Goal: Navigation & Orientation: Find specific page/section

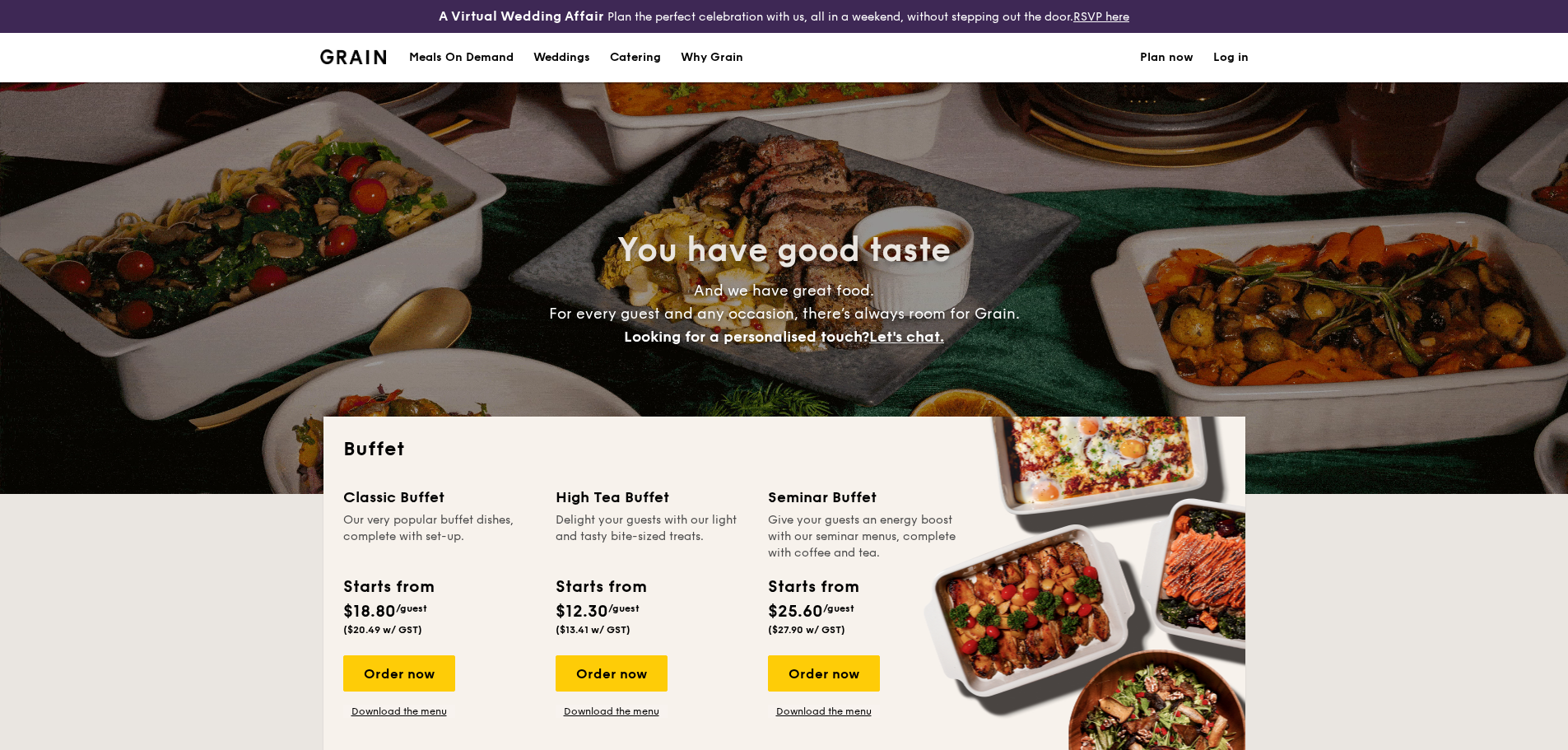
select select
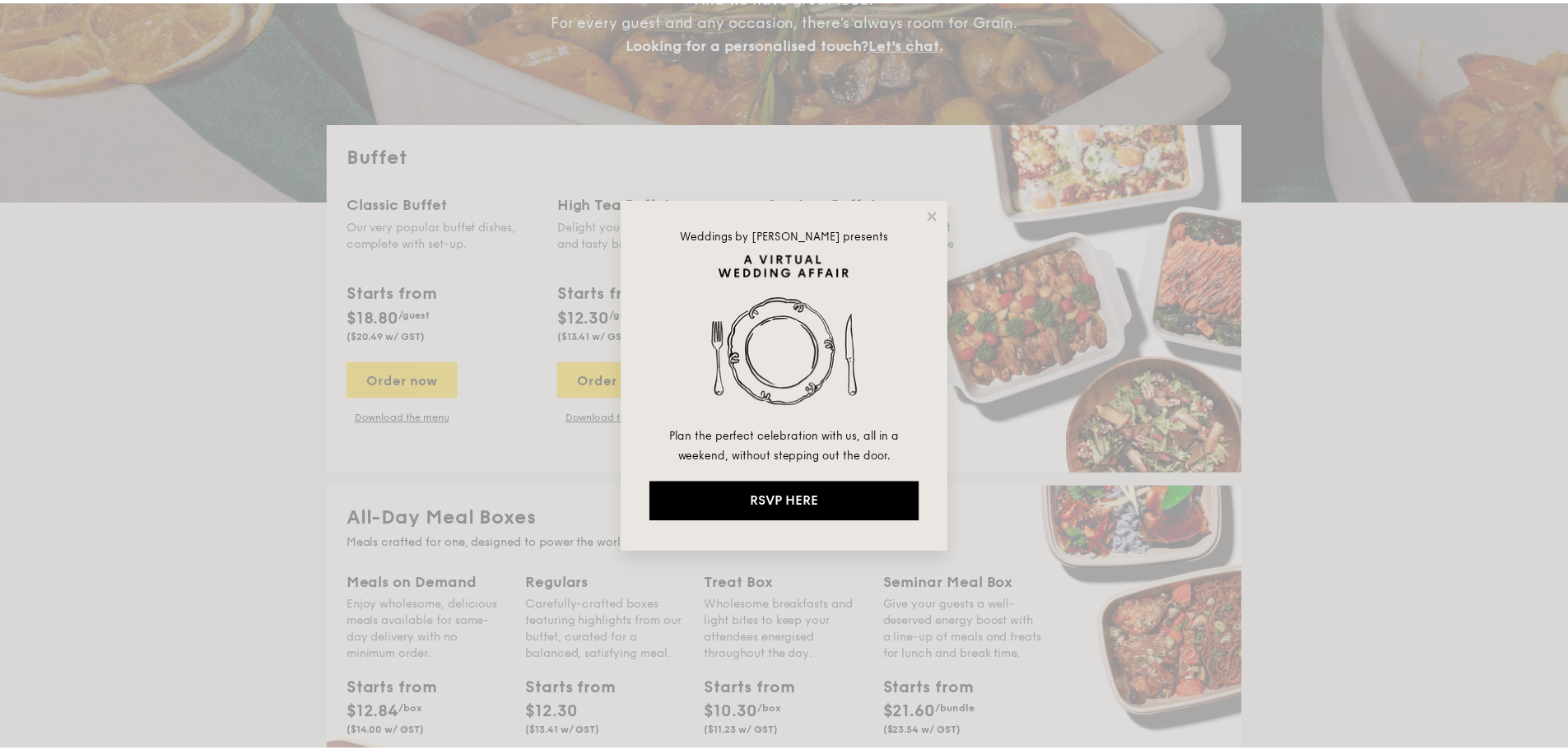
scroll to position [247, 0]
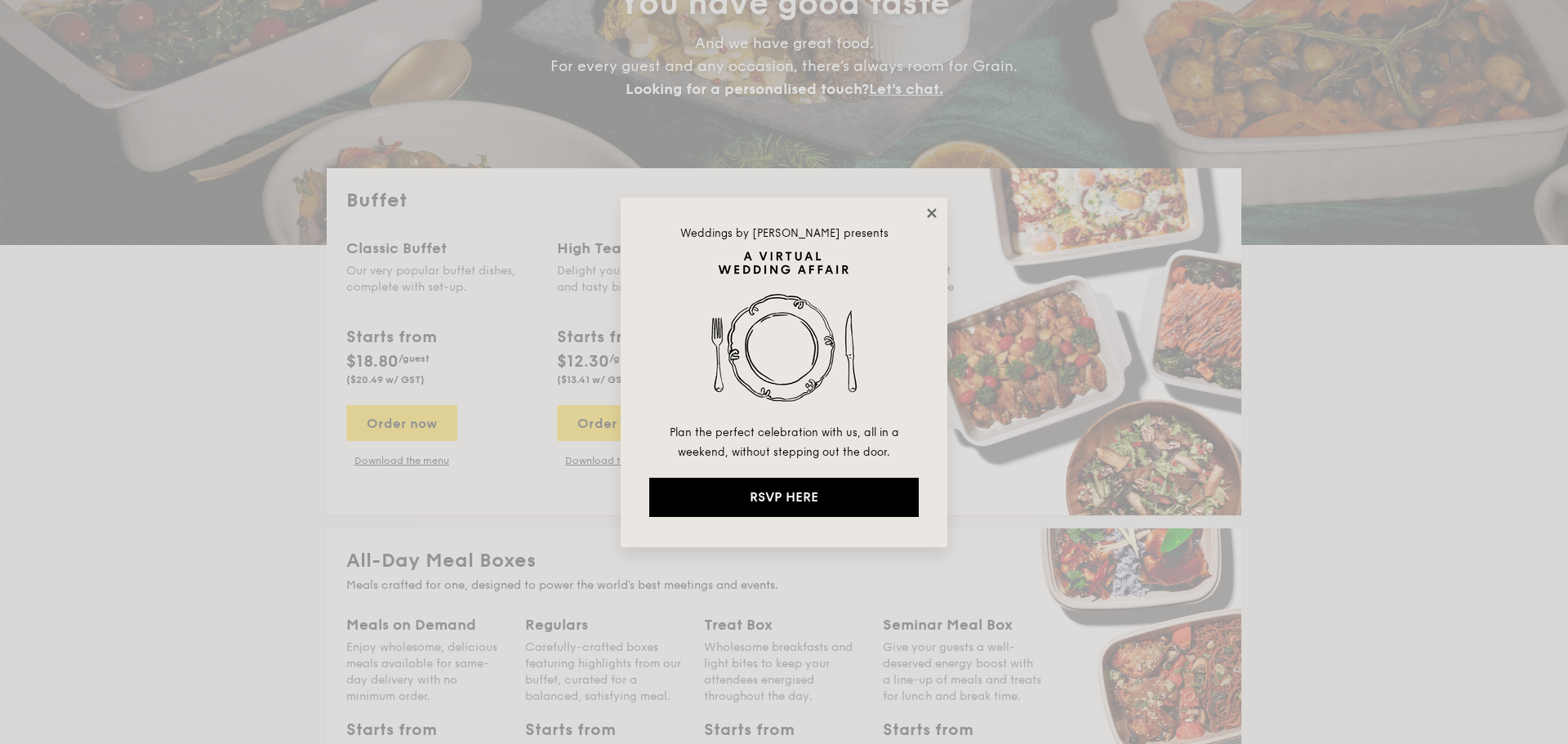
click at [928, 219] on icon at bounding box center [932, 213] width 15 height 15
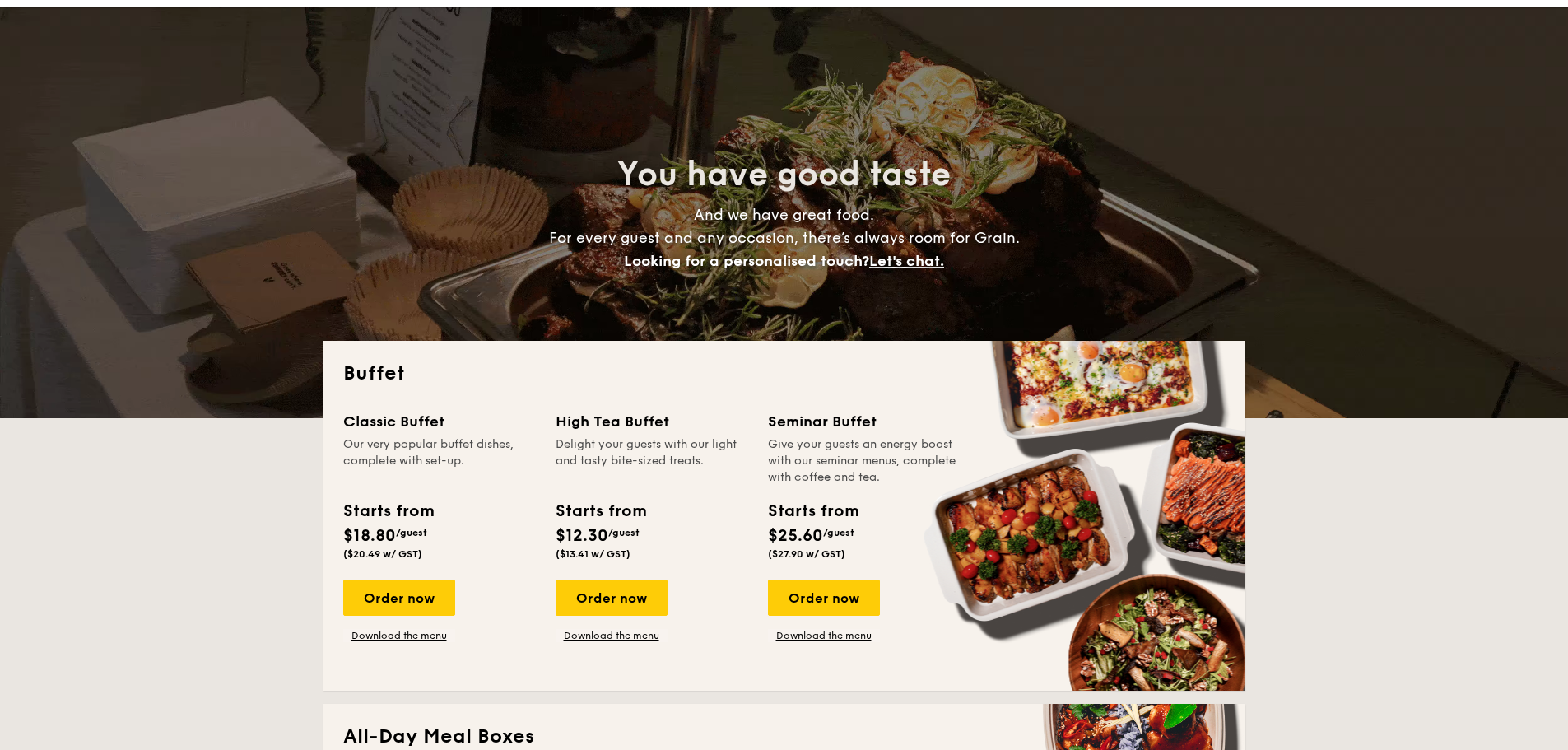
scroll to position [0, 0]
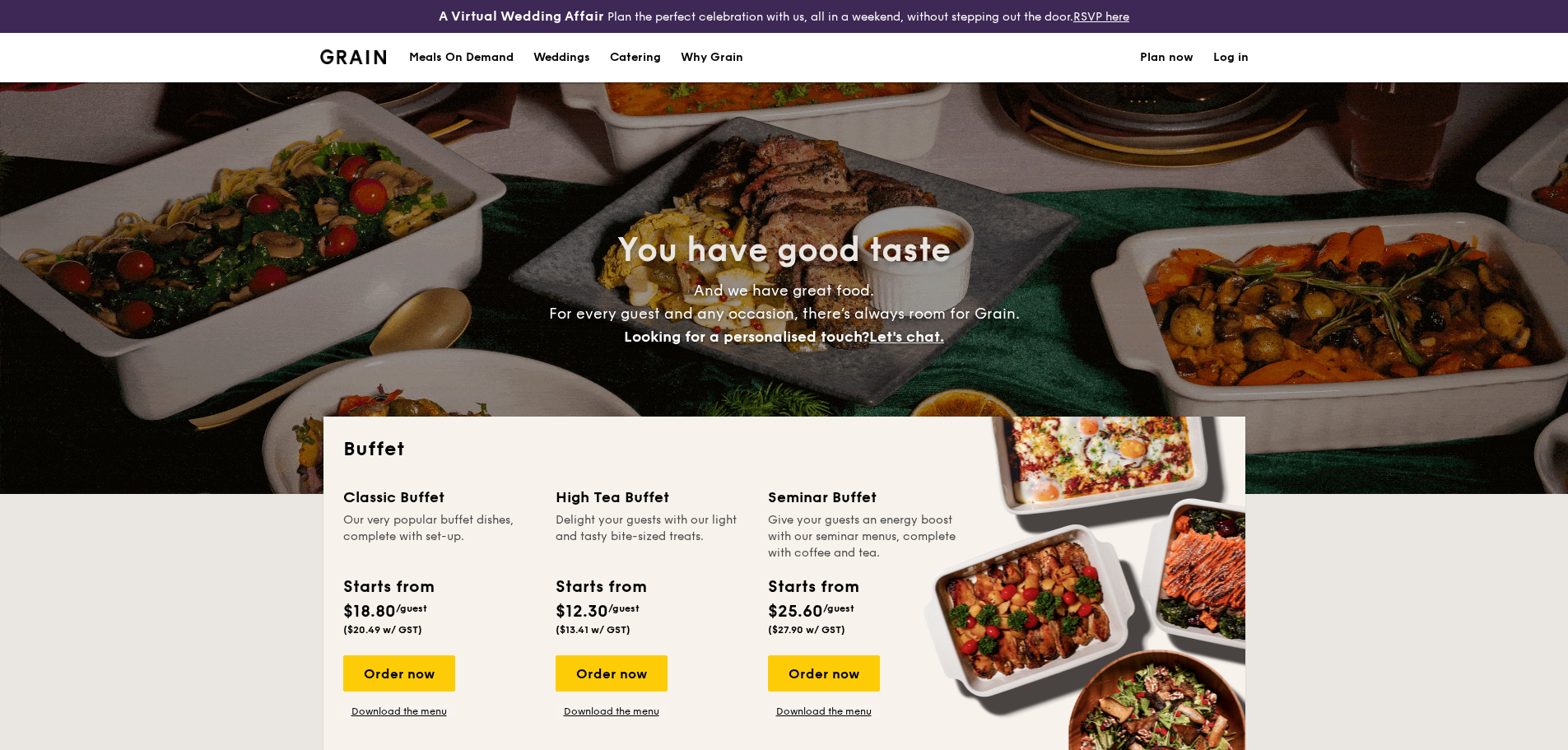
click at [492, 58] on div "Meals On Demand" at bounding box center [461, 57] width 105 height 49
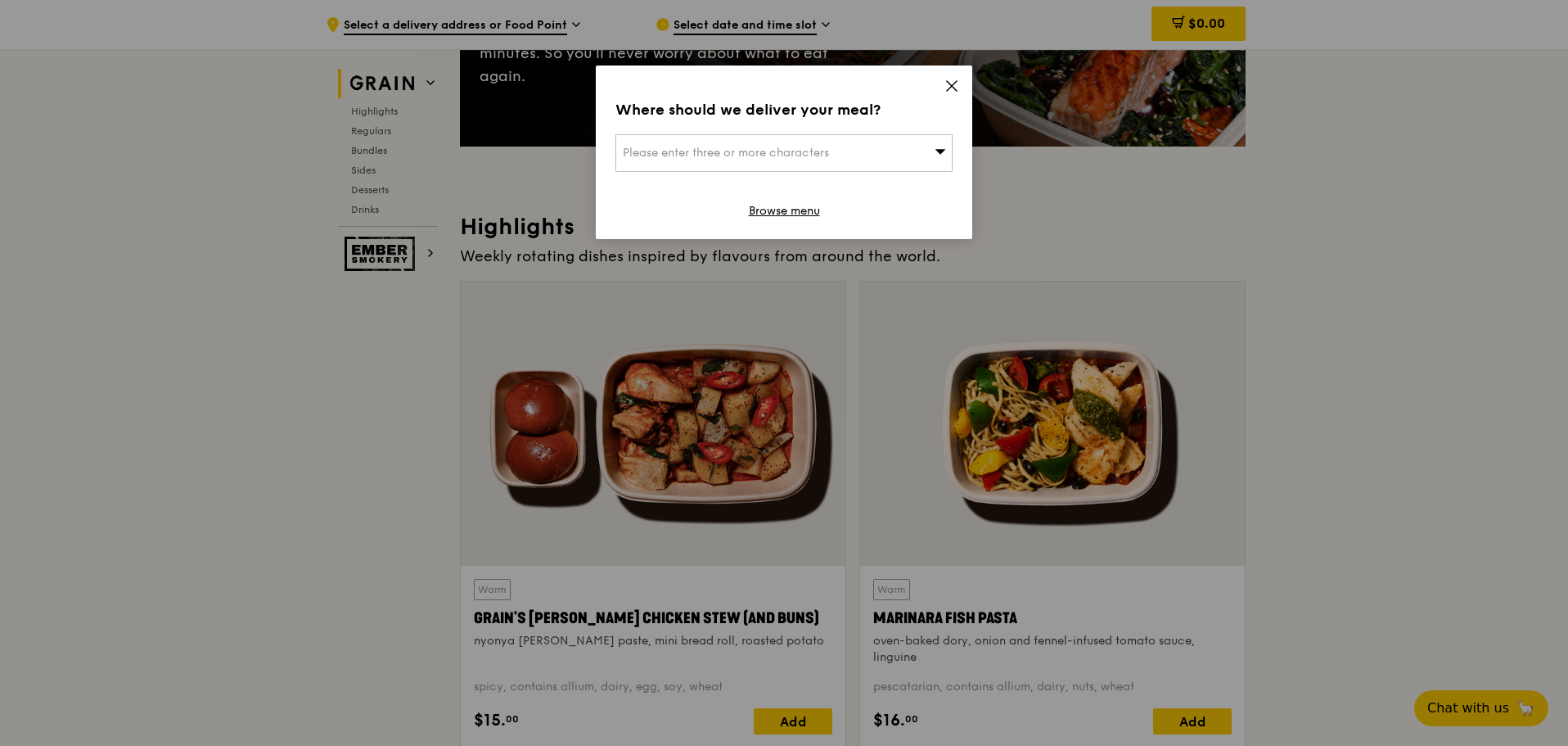
scroll to position [410, 0]
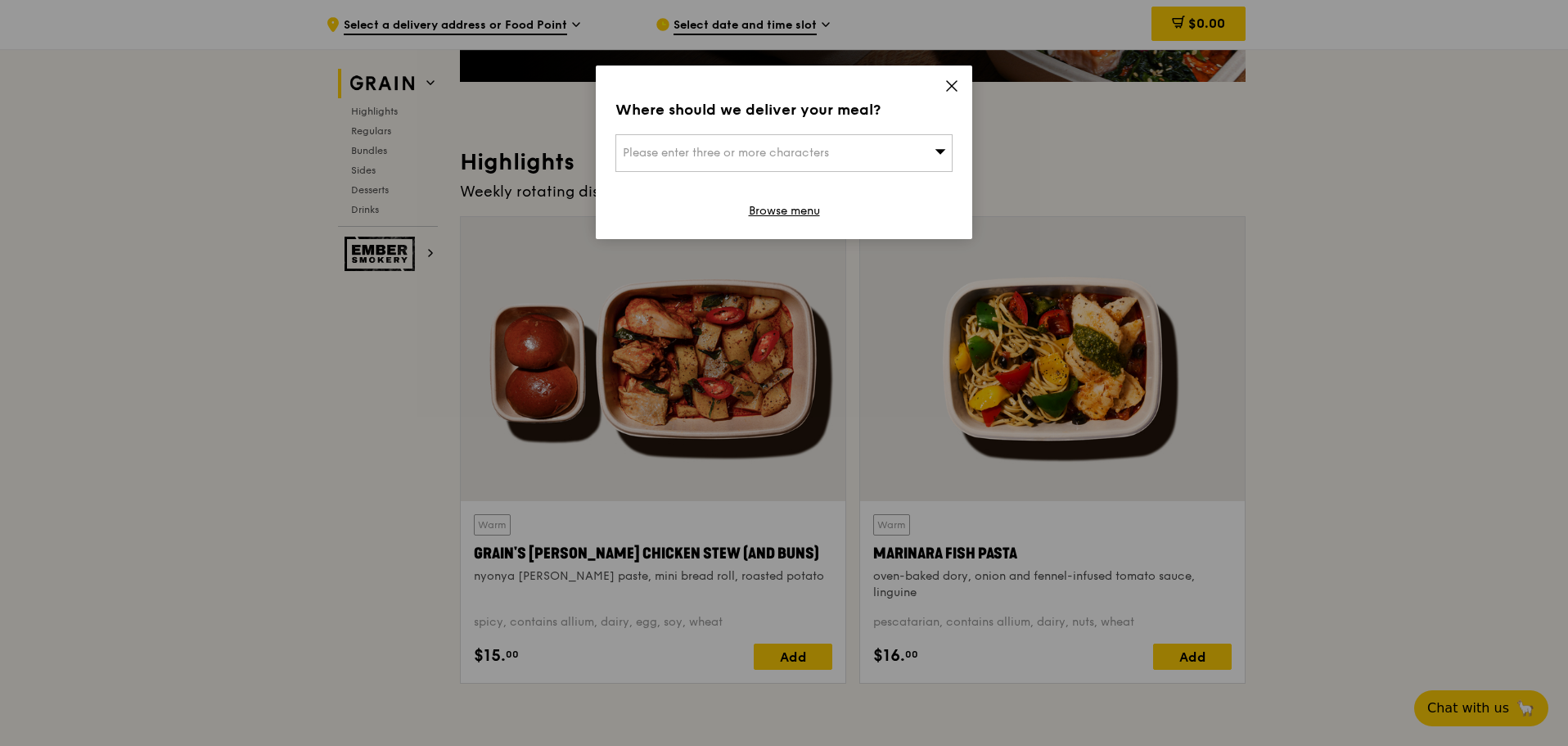
click at [947, 82] on icon at bounding box center [952, 86] width 10 height 10
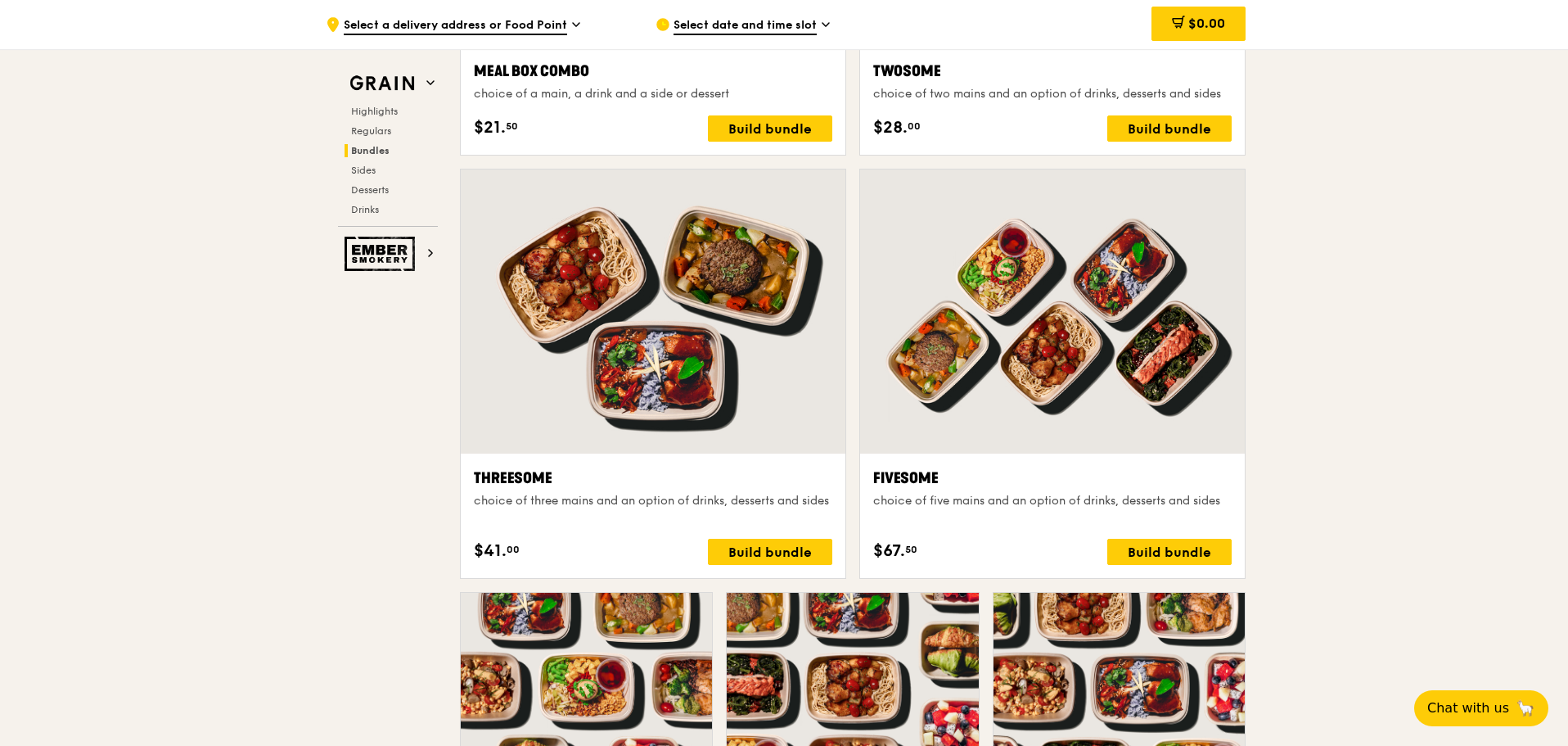
scroll to position [2859, 0]
